Goal: Task Accomplishment & Management: Manage account settings

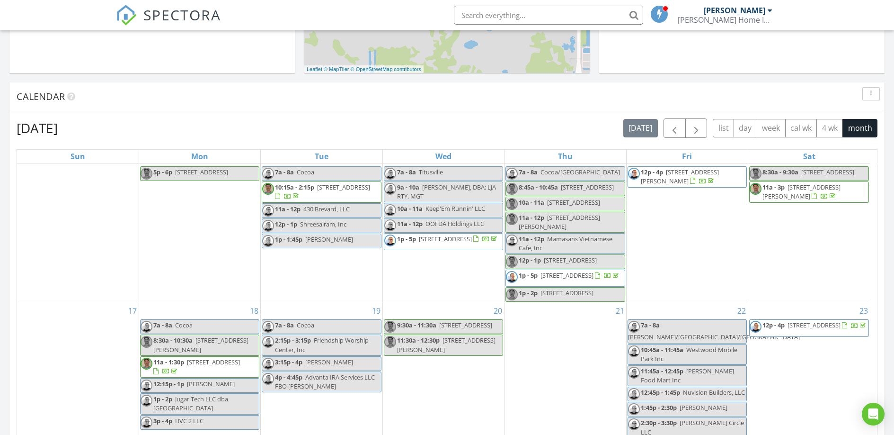
scroll to position [266, 0]
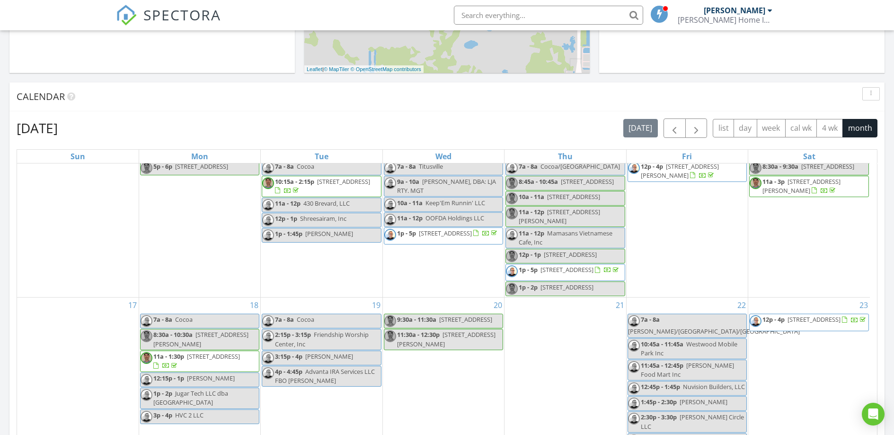
click at [818, 195] on span "24 Canter Club Ct, DeBary 32713" at bounding box center [802, 186] width 78 height 18
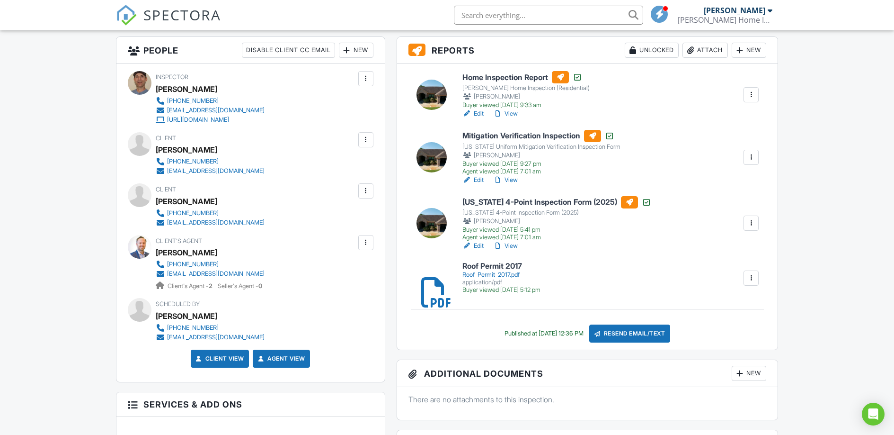
click at [513, 245] on link "View" at bounding box center [505, 245] width 25 height 9
click at [509, 179] on link "View" at bounding box center [505, 179] width 25 height 9
click at [477, 180] on link "Edit" at bounding box center [472, 179] width 21 height 9
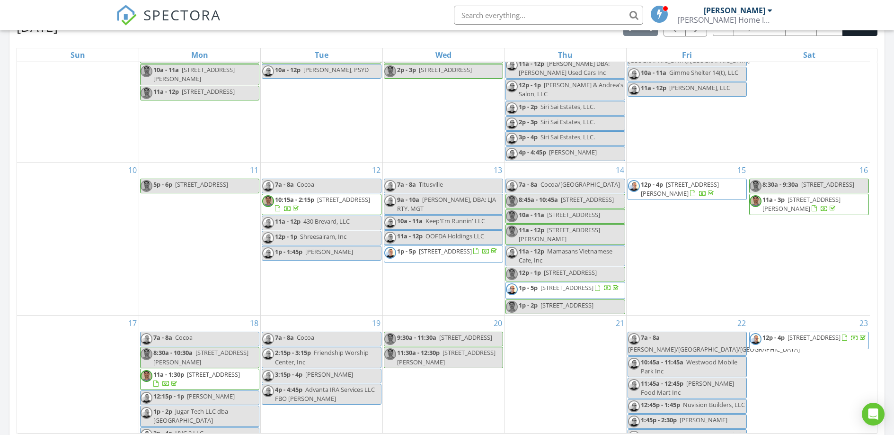
scroll to position [148, 0]
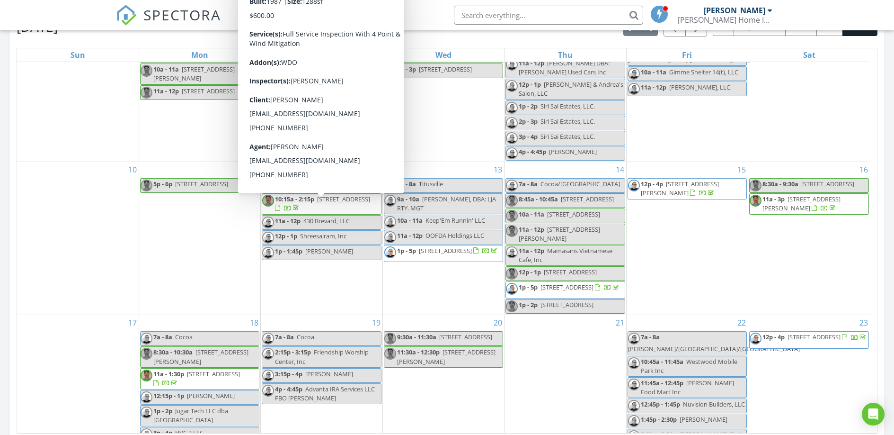
click at [326, 203] on span "1361 Rascal St SE, Palm Bay 32909" at bounding box center [343, 199] width 53 height 9
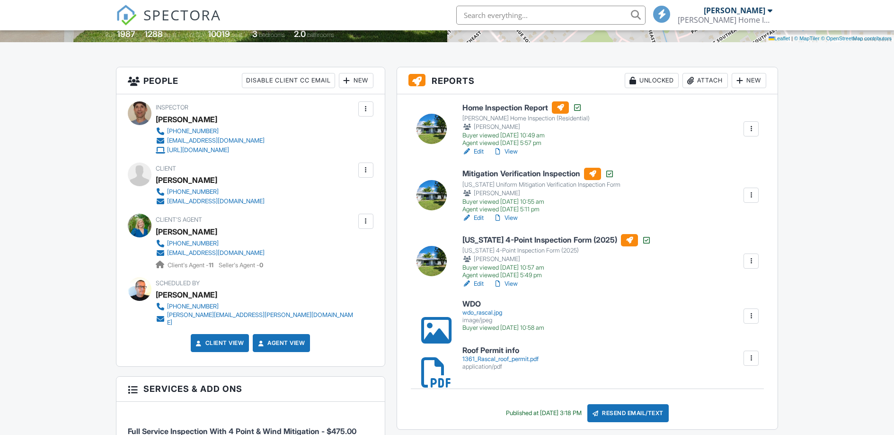
scroll to position [184, 0]
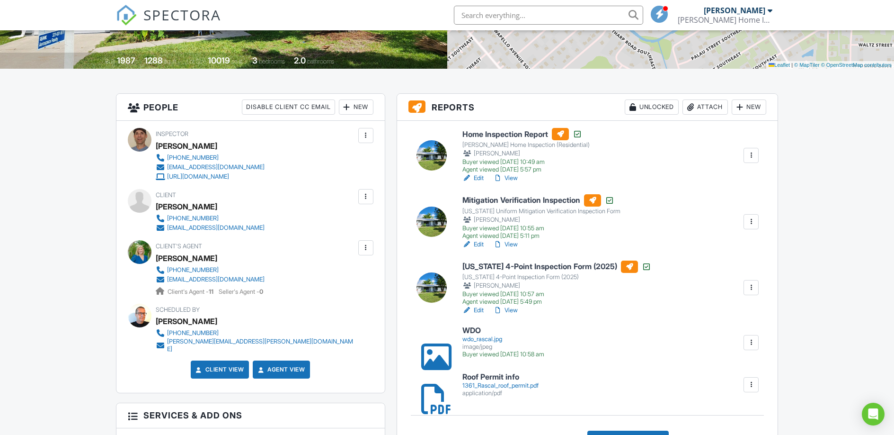
click at [515, 244] on link "View" at bounding box center [505, 244] width 25 height 9
click at [477, 244] on link "Edit" at bounding box center [472, 244] width 21 height 9
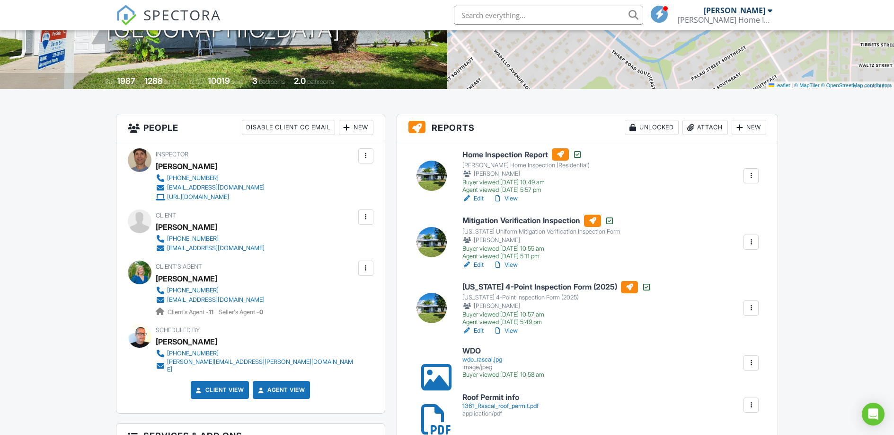
scroll to position [207, 0]
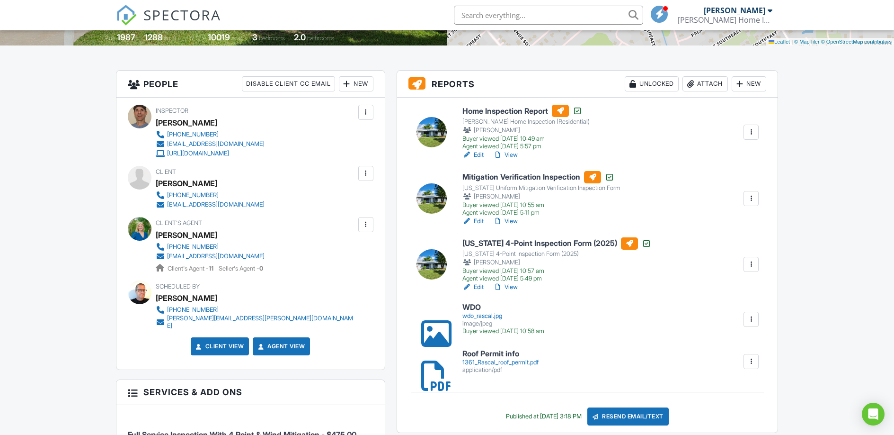
click at [507, 285] on link "View" at bounding box center [505, 286] width 25 height 9
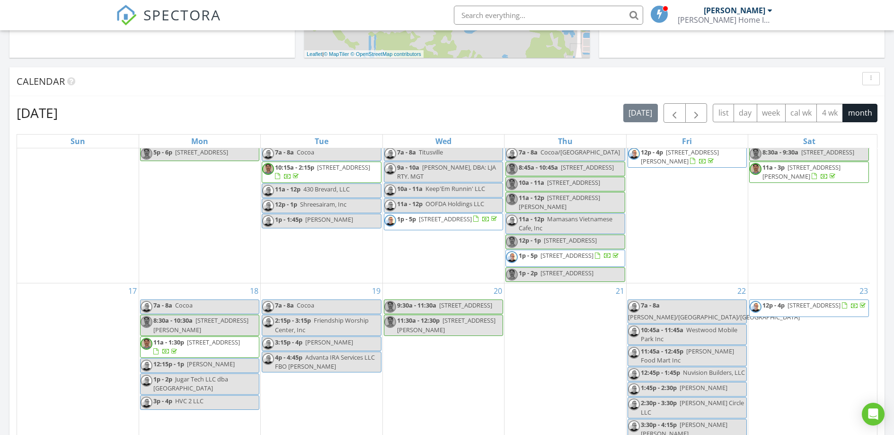
scroll to position [559, 0]
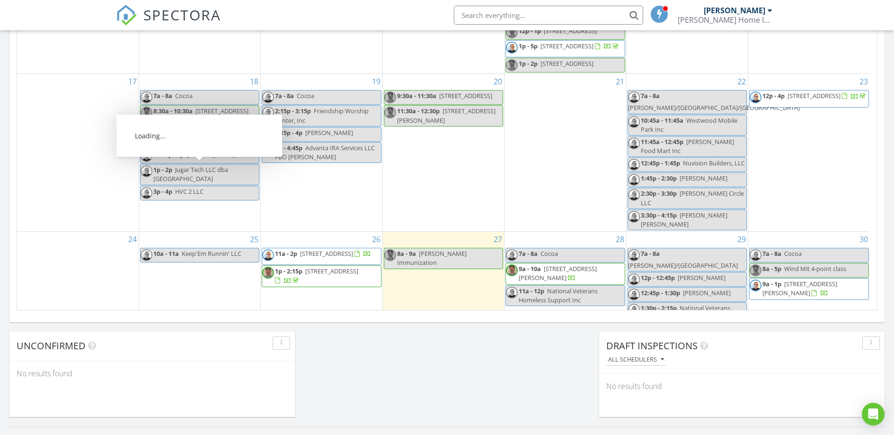
click at [198, 137] on span "[STREET_ADDRESS]" at bounding box center [213, 132] width 53 height 9
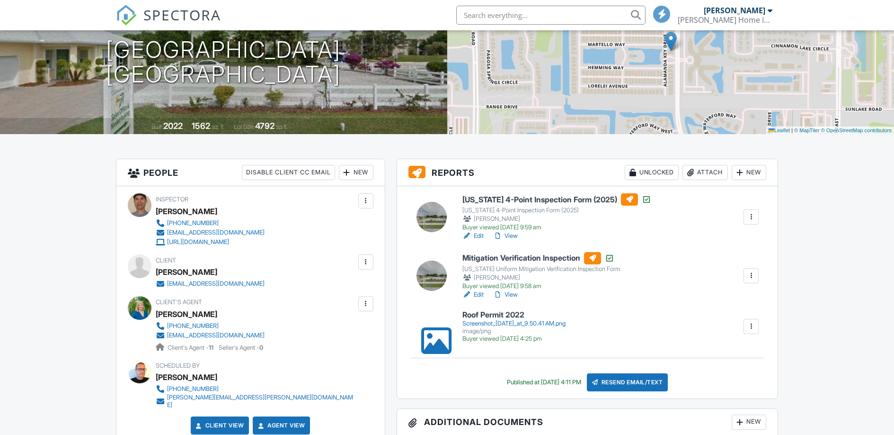
scroll to position [245, 0]
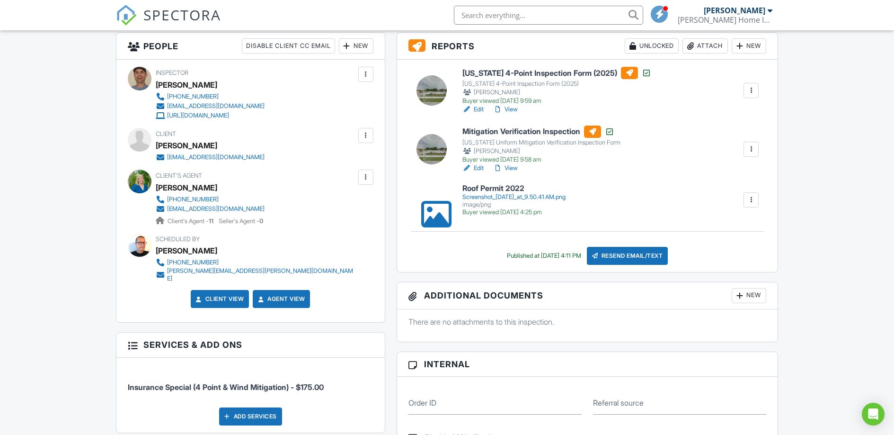
click at [480, 168] on link "Edit" at bounding box center [472, 167] width 21 height 9
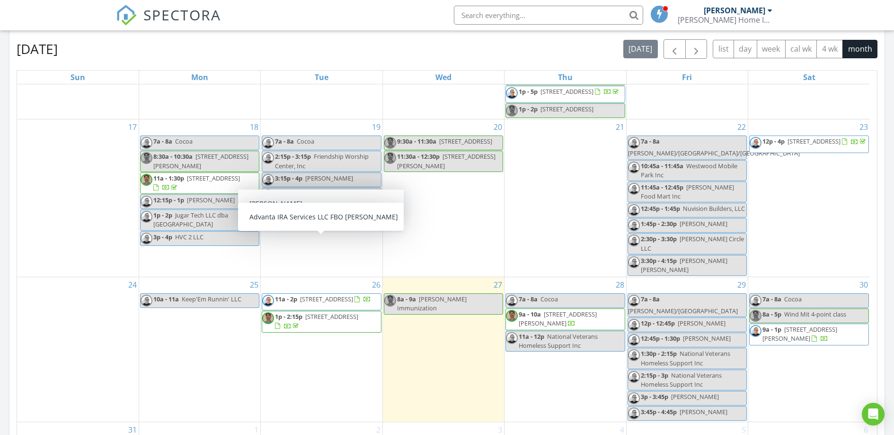
scroll to position [381, 0]
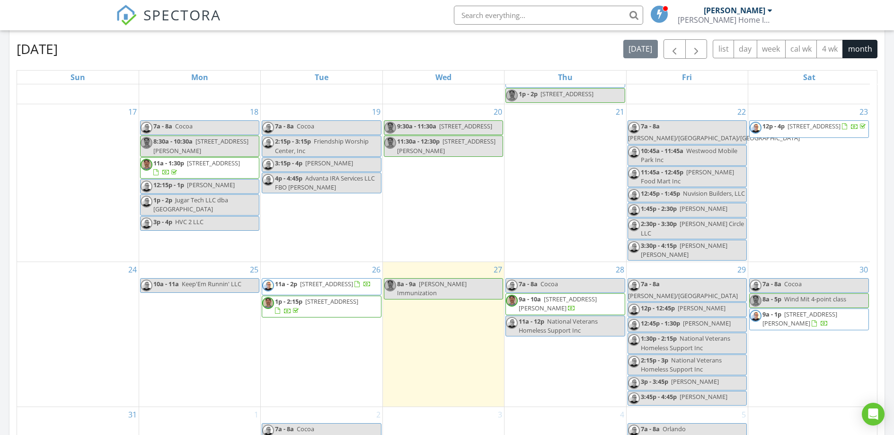
click at [325, 305] on span "[STREET_ADDRESS]" at bounding box center [331, 301] width 53 height 9
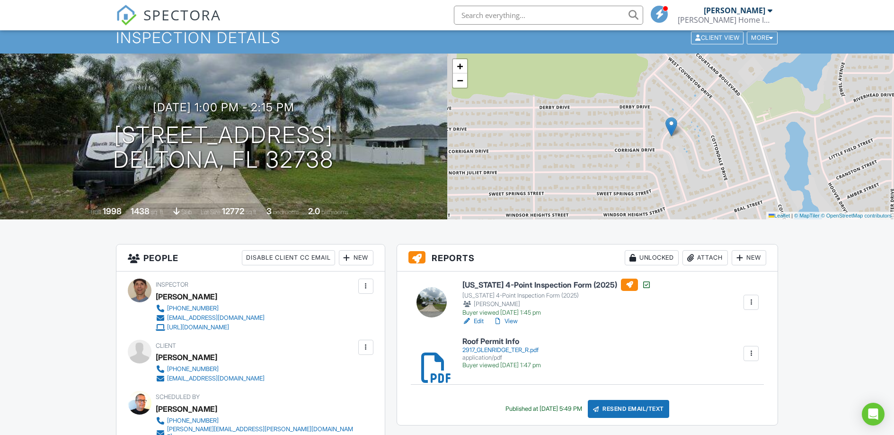
click at [515, 320] on link "View" at bounding box center [505, 320] width 25 height 9
